Goal: Check status

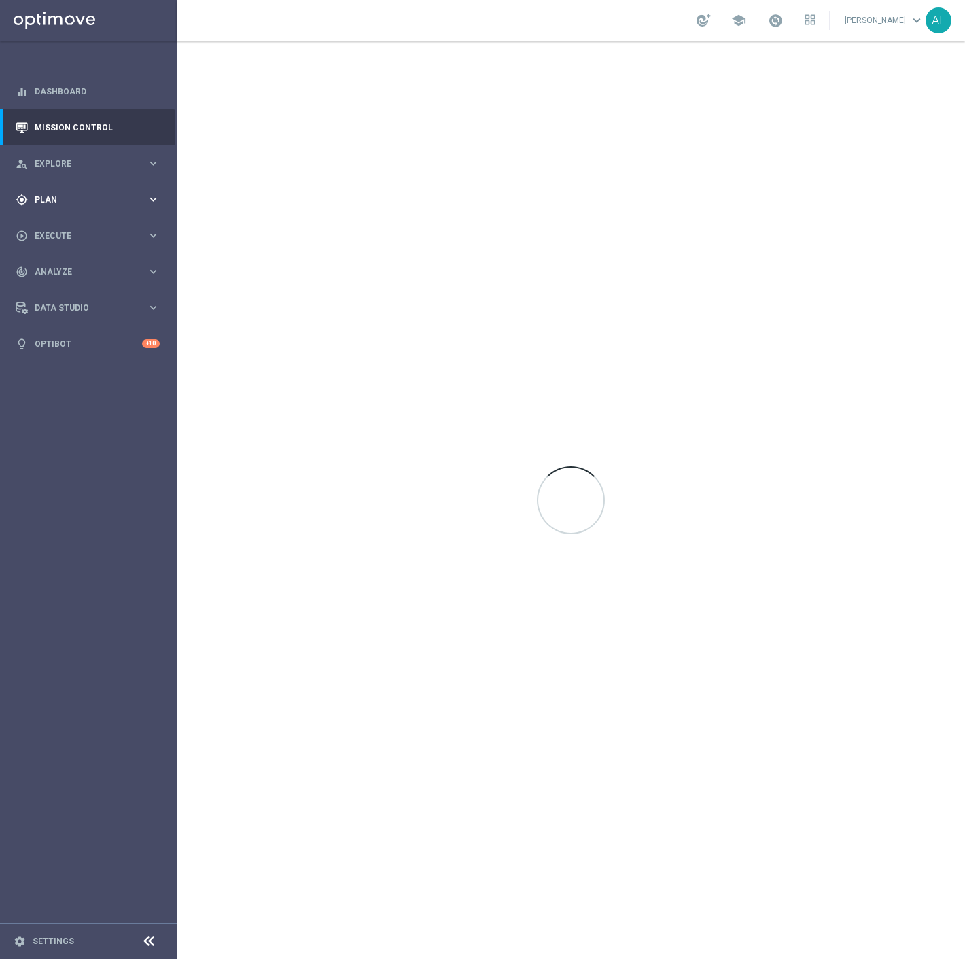
click at [31, 194] on div "gps_fixed Plan" at bounding box center [81, 200] width 131 height 12
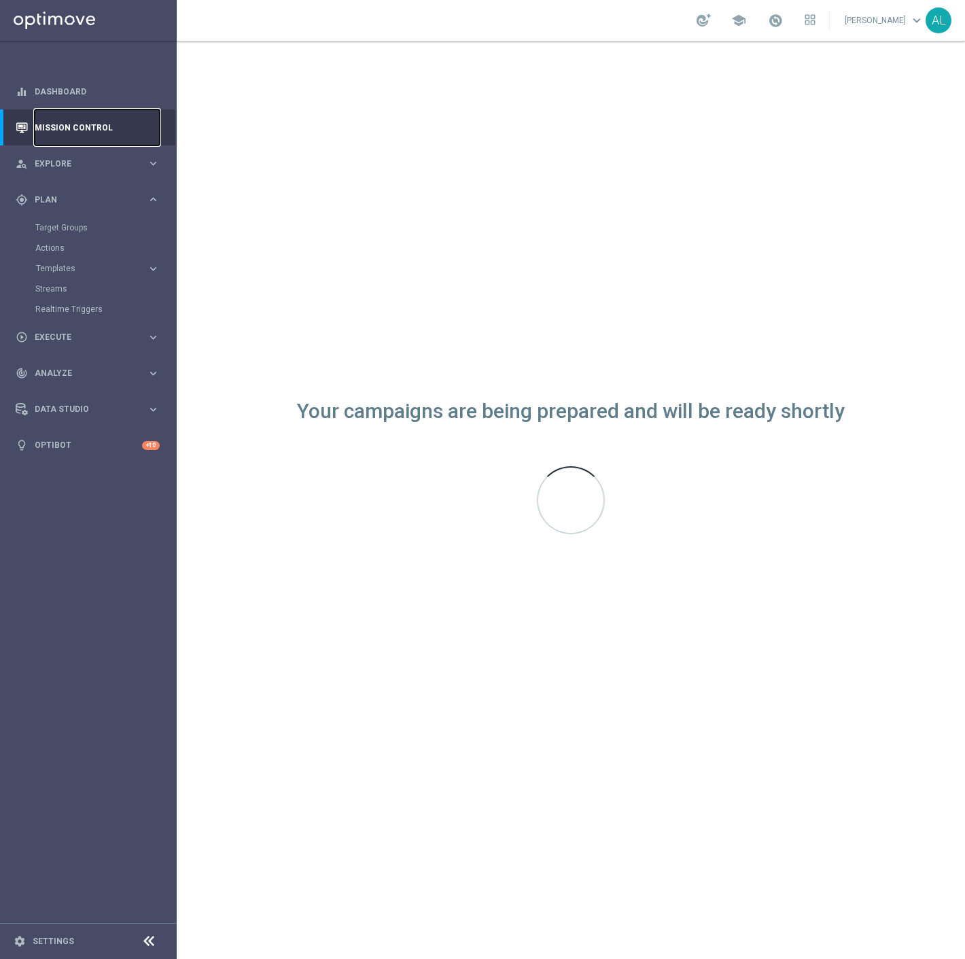
click at [82, 137] on link "Mission Control" at bounding box center [97, 127] width 125 height 36
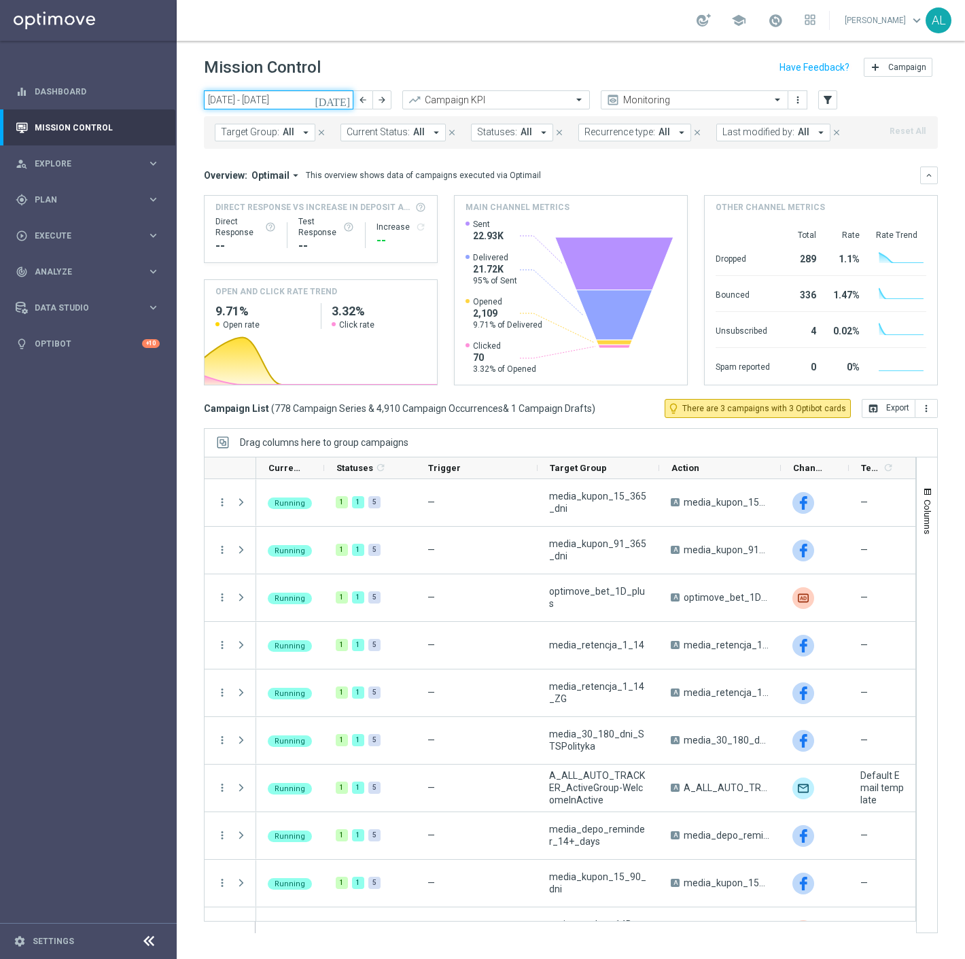
click at [240, 97] on input "[DATE] - [DATE]" at bounding box center [279, 99] width 150 height 19
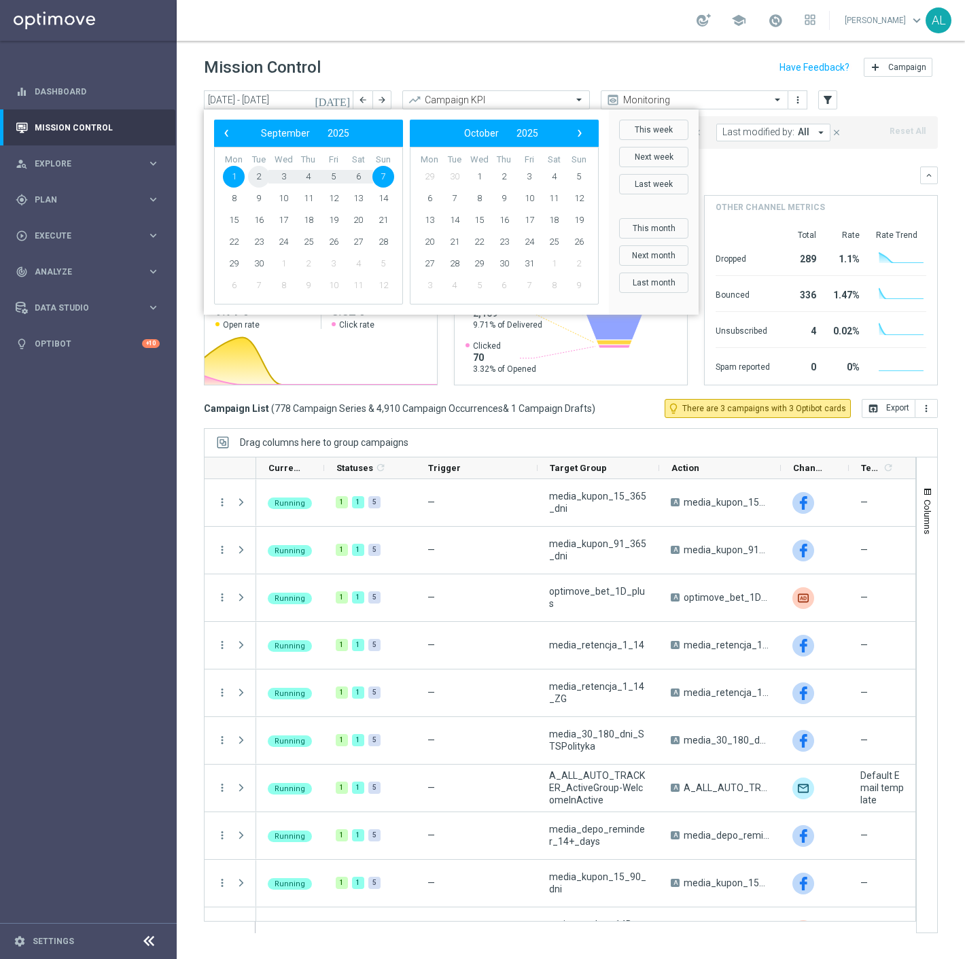
click at [260, 180] on span "2" at bounding box center [259, 177] width 22 height 22
click at [240, 175] on span "1" at bounding box center [234, 177] width 22 height 22
type input "[DATE] - [DATE]"
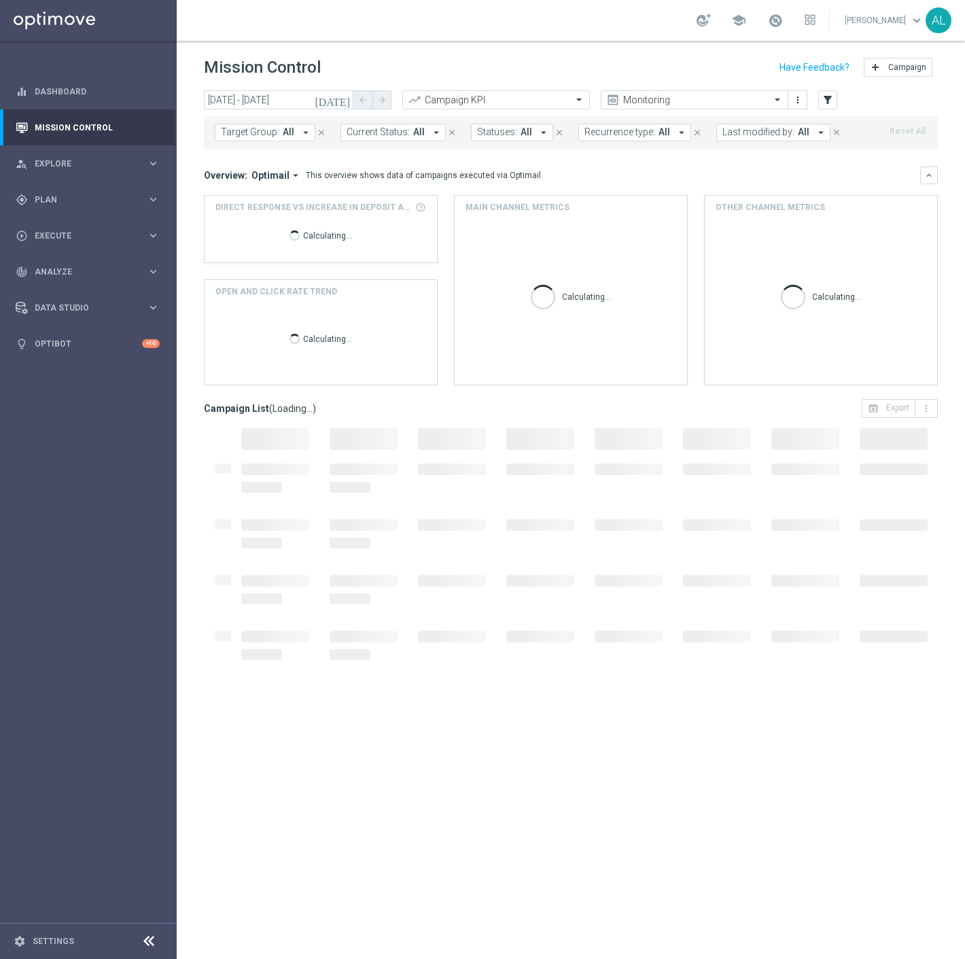
click at [752, 133] on span "Last modified by:" at bounding box center [759, 132] width 72 height 12
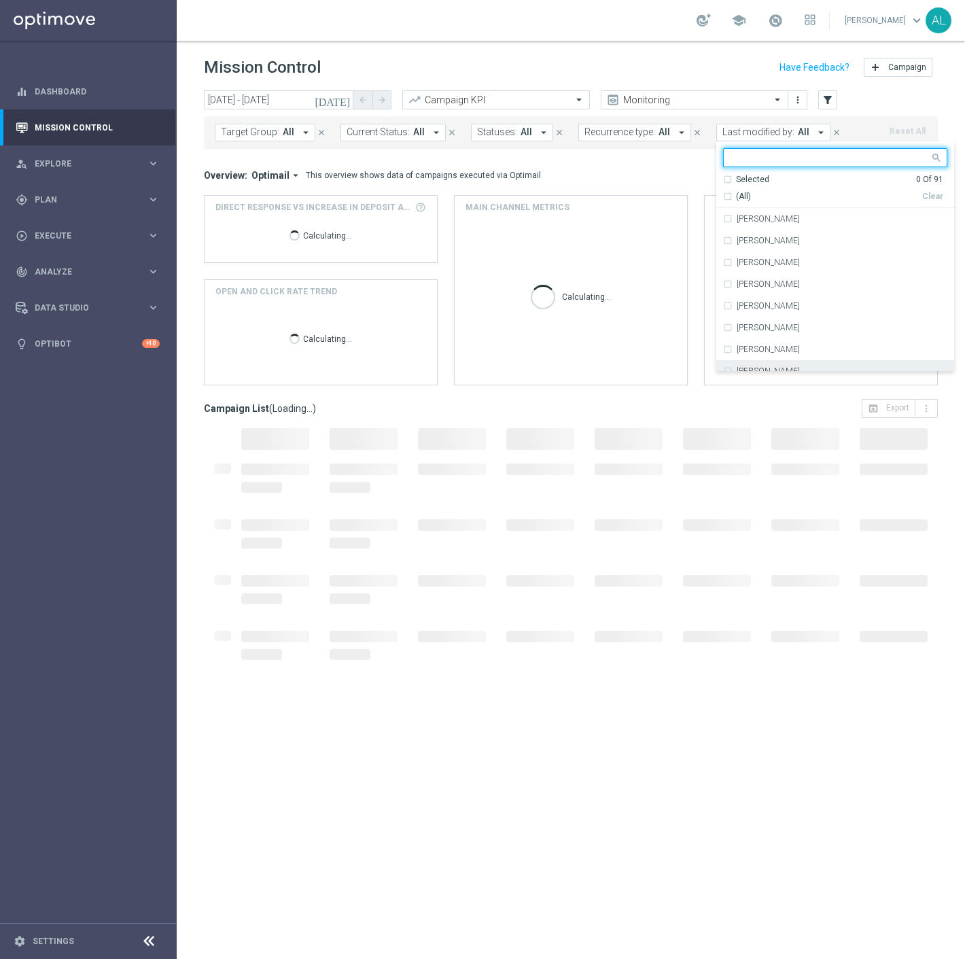
click at [767, 368] on label "[PERSON_NAME]" at bounding box center [768, 371] width 63 height 8
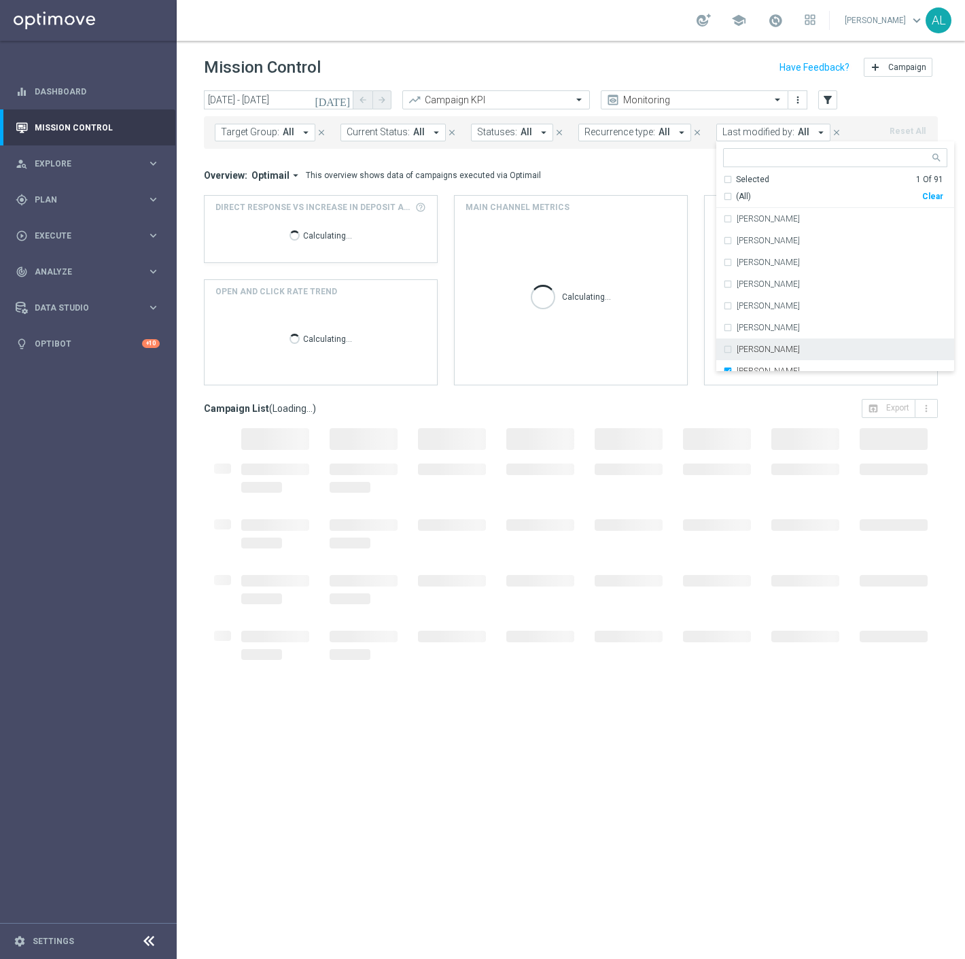
click at [254, 133] on span "Target Group:" at bounding box center [250, 132] width 58 height 12
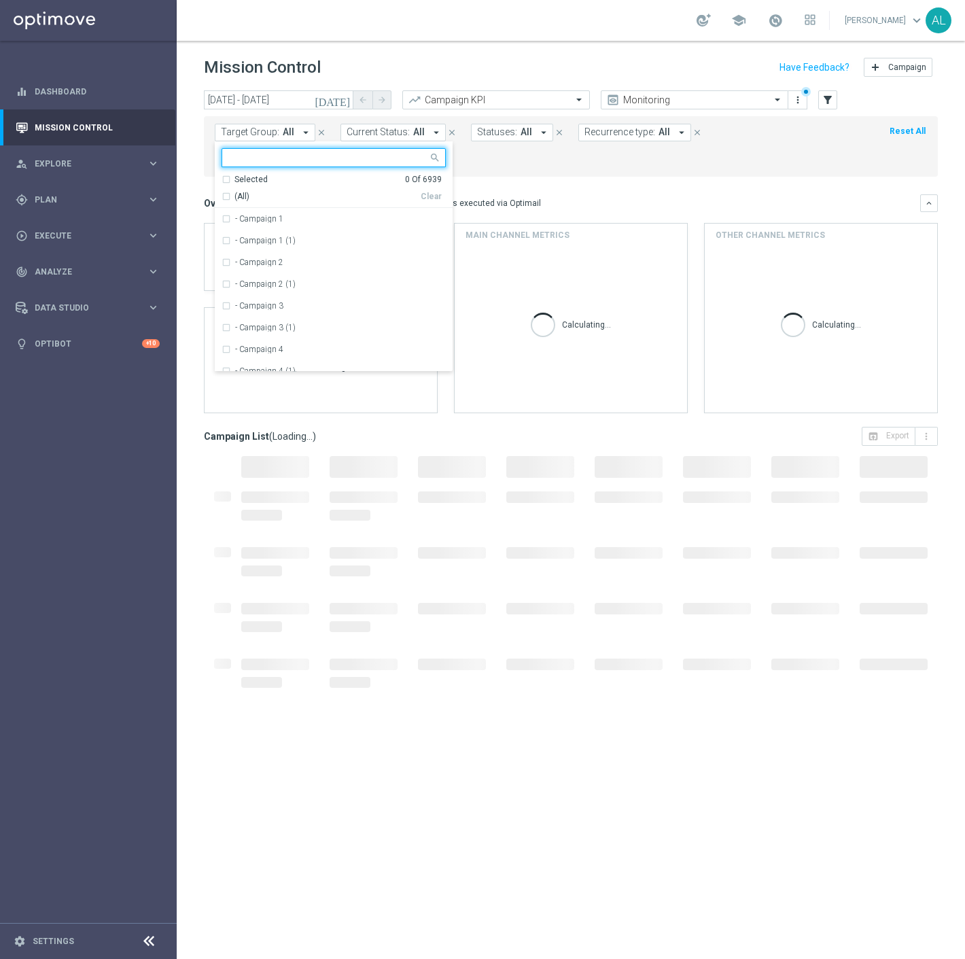
click at [539, 168] on form "Target Group: All arrow_drop_down Selected 0 Of 6939 (All) Clear - Campaign 1 -…" at bounding box center [541, 147] width 652 height 46
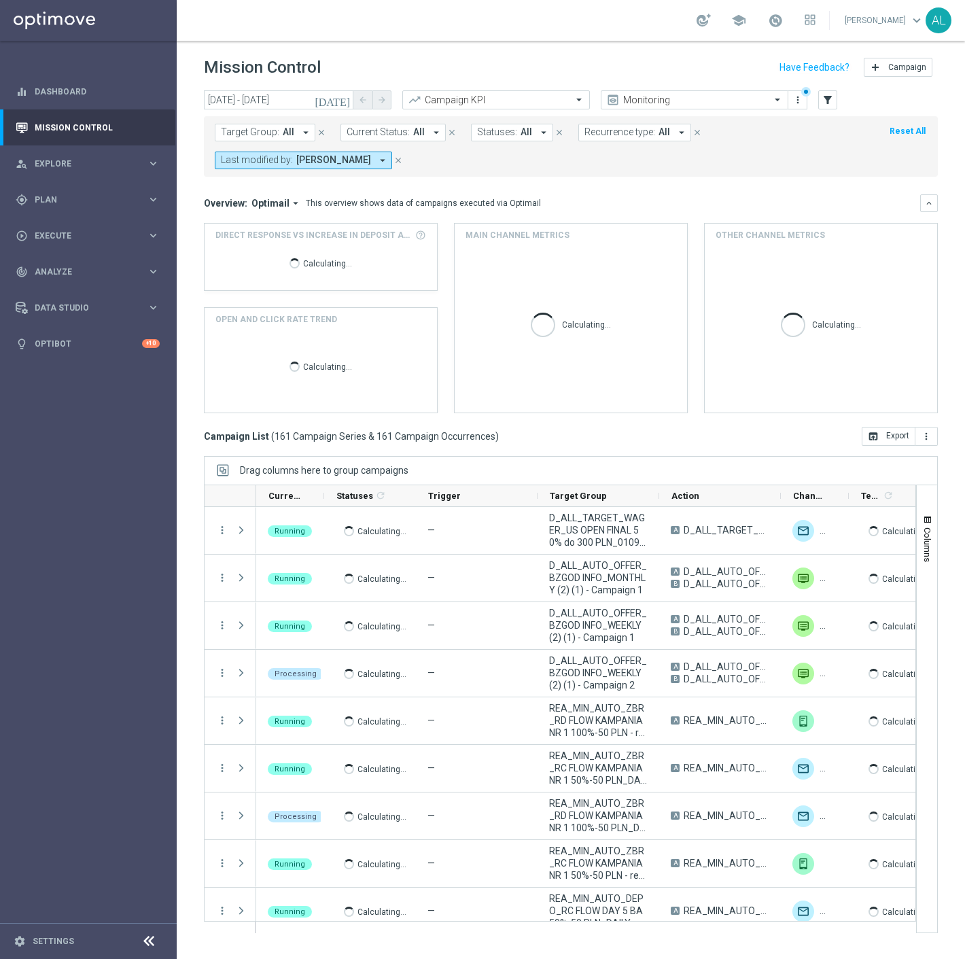
click at [594, 126] on button "Recurrence type: All arrow_drop_down" at bounding box center [635, 133] width 113 height 18
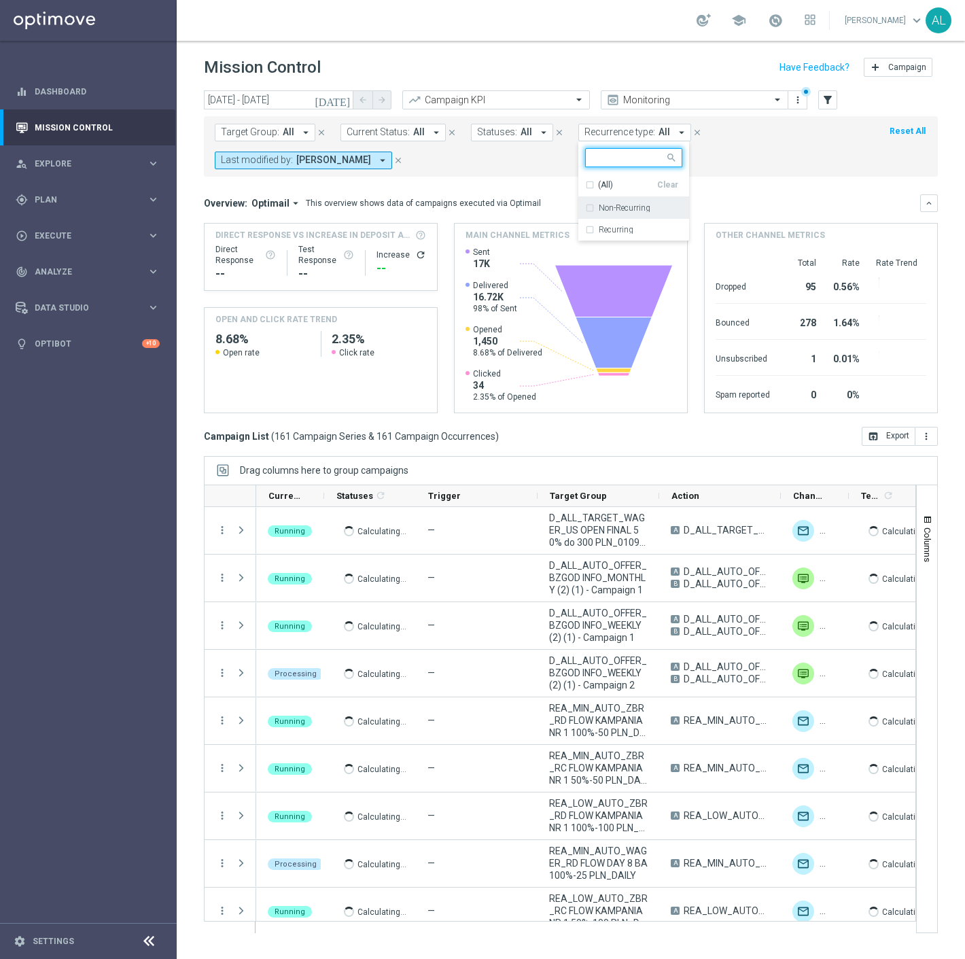
click at [626, 205] on label "Non-Recurring" at bounding box center [625, 208] width 52 height 8
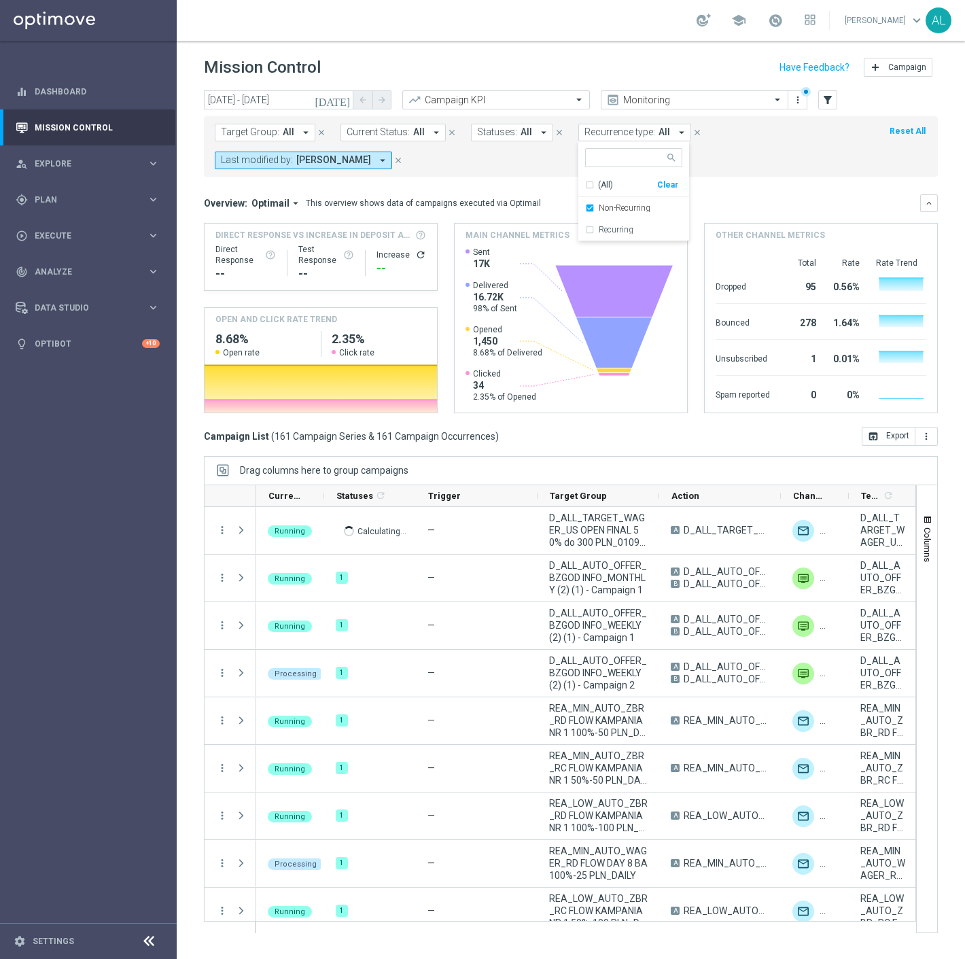
click at [734, 184] on mini-dashboard "Overview: Optimail arrow_drop_down This overview shows data of campaigns execut…" at bounding box center [571, 302] width 734 height 250
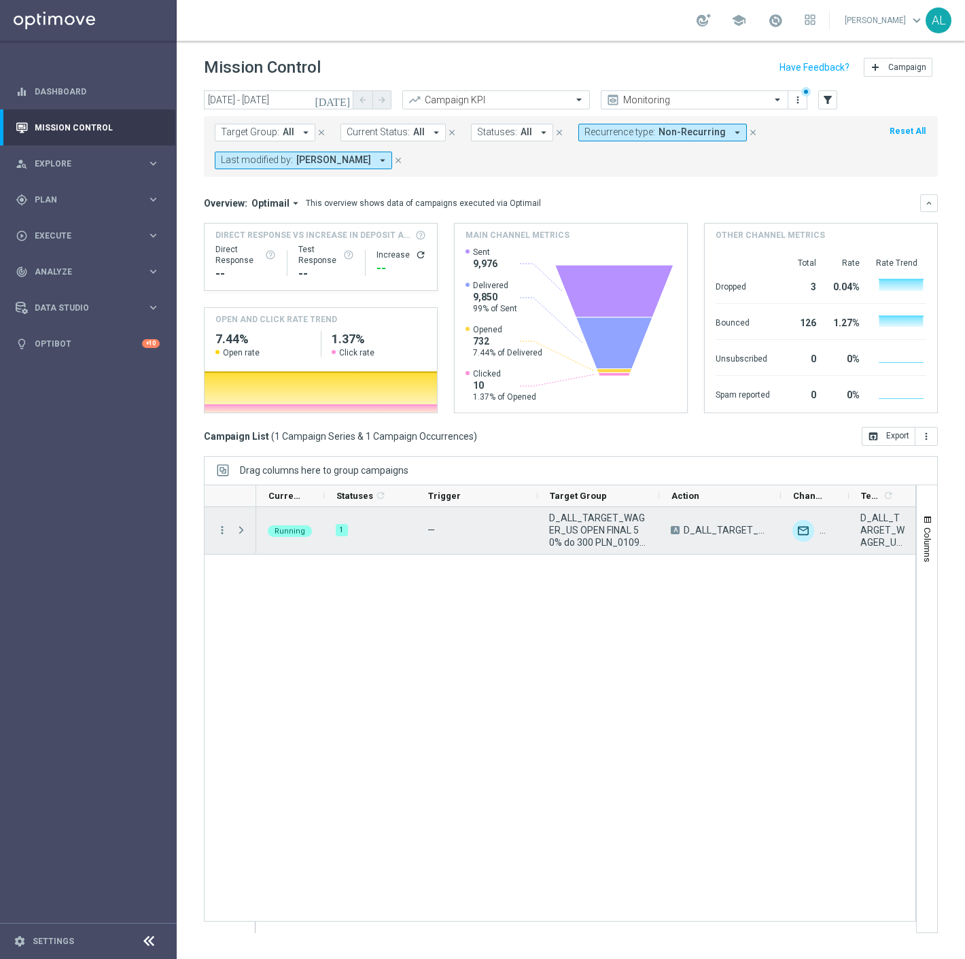
click at [599, 522] on span "D_ALL_TARGET_WAGER_US OPEN FINAL 50% do 300 PLN_010925" at bounding box center [598, 530] width 99 height 37
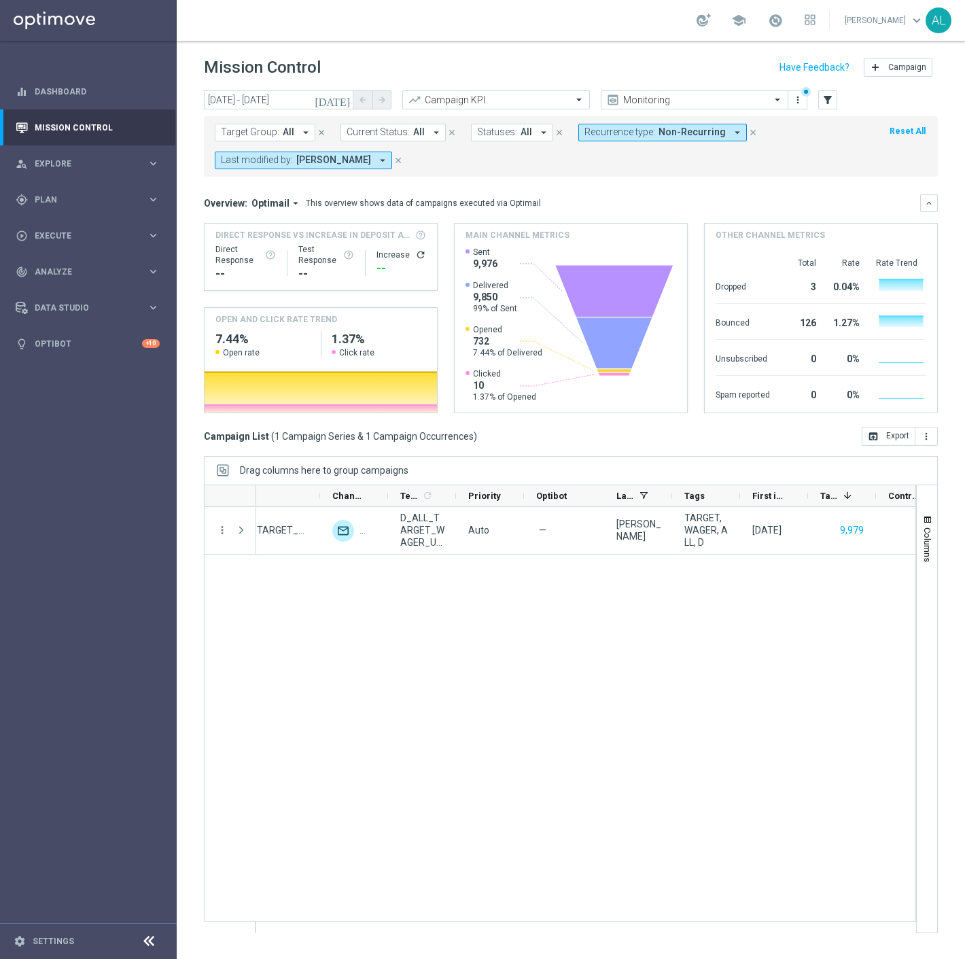
scroll to position [0, 487]
